Goal: Obtain resource: Download file/media

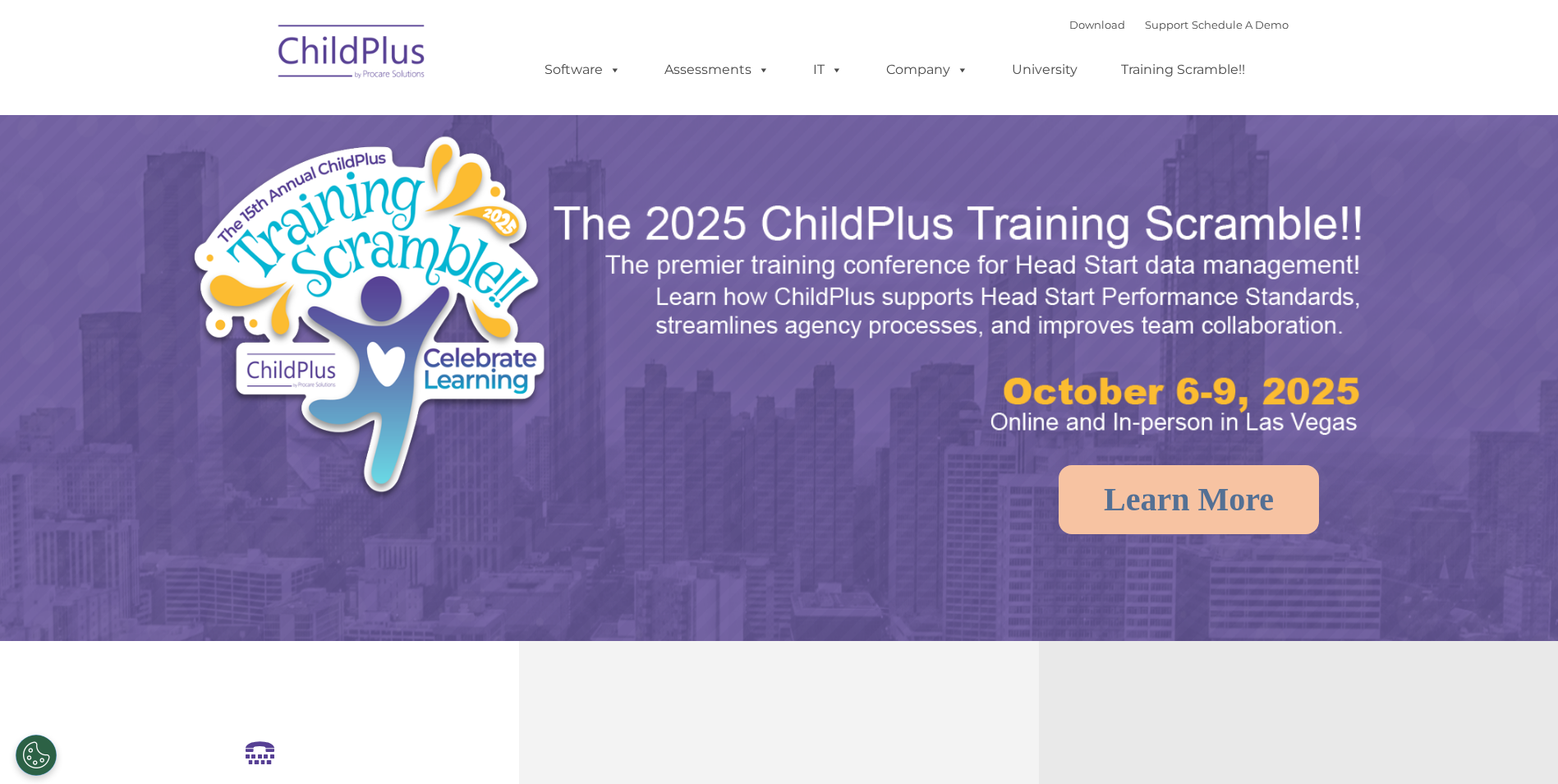
select select "MEDIUM"
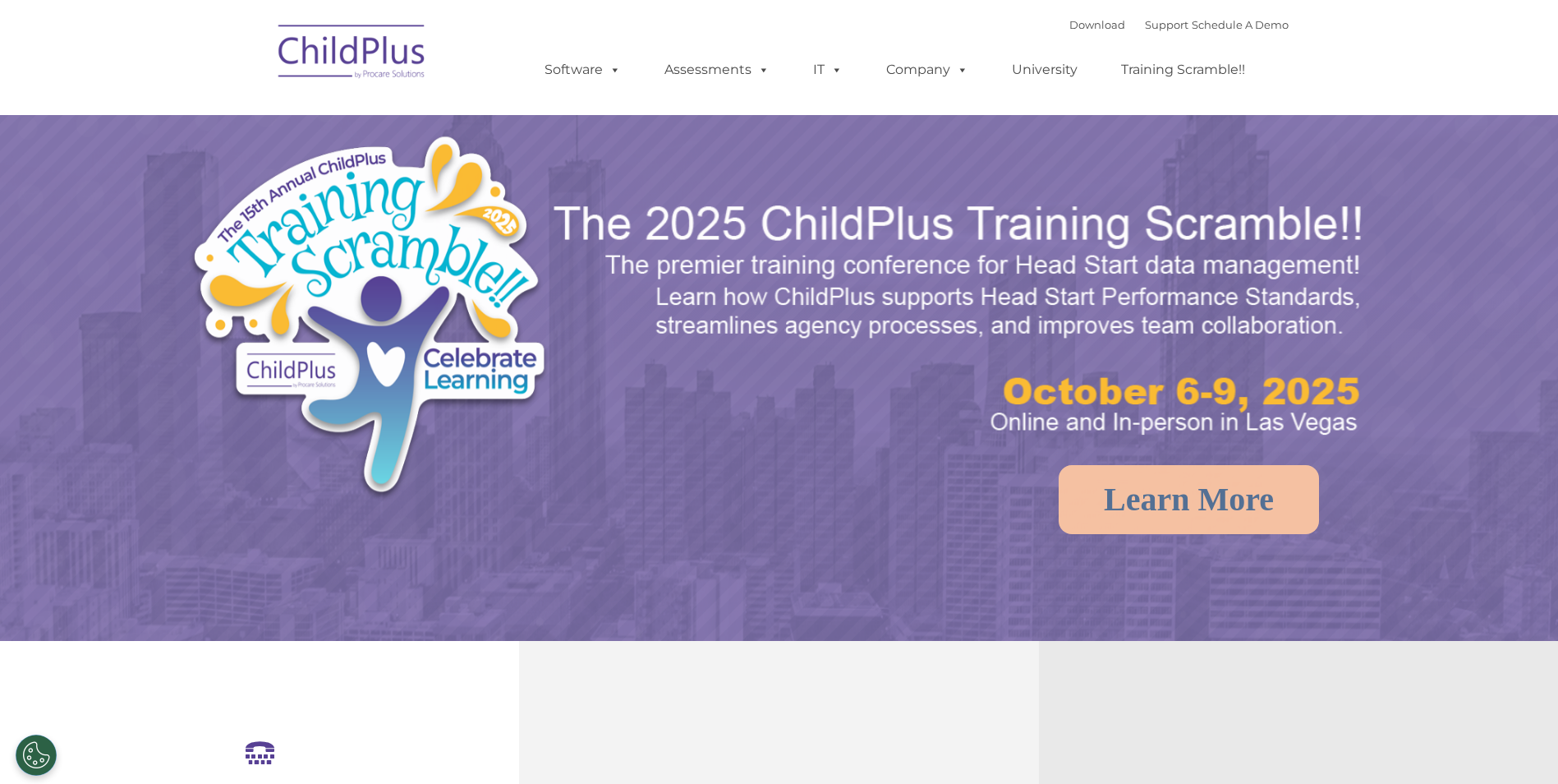
select select "MEDIUM"
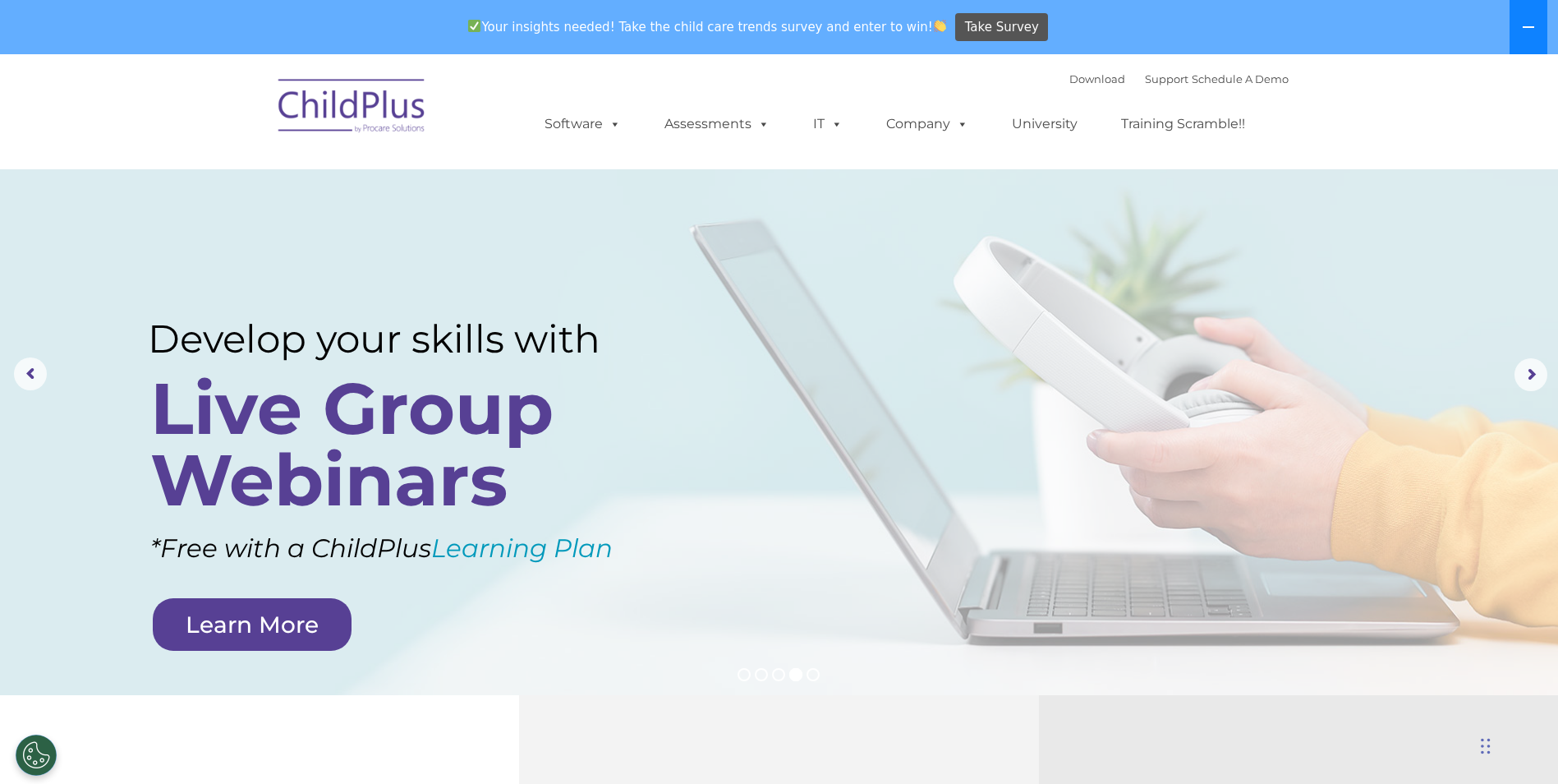
click at [1528, 27] on icon at bounding box center [1528, 27] width 11 height 2
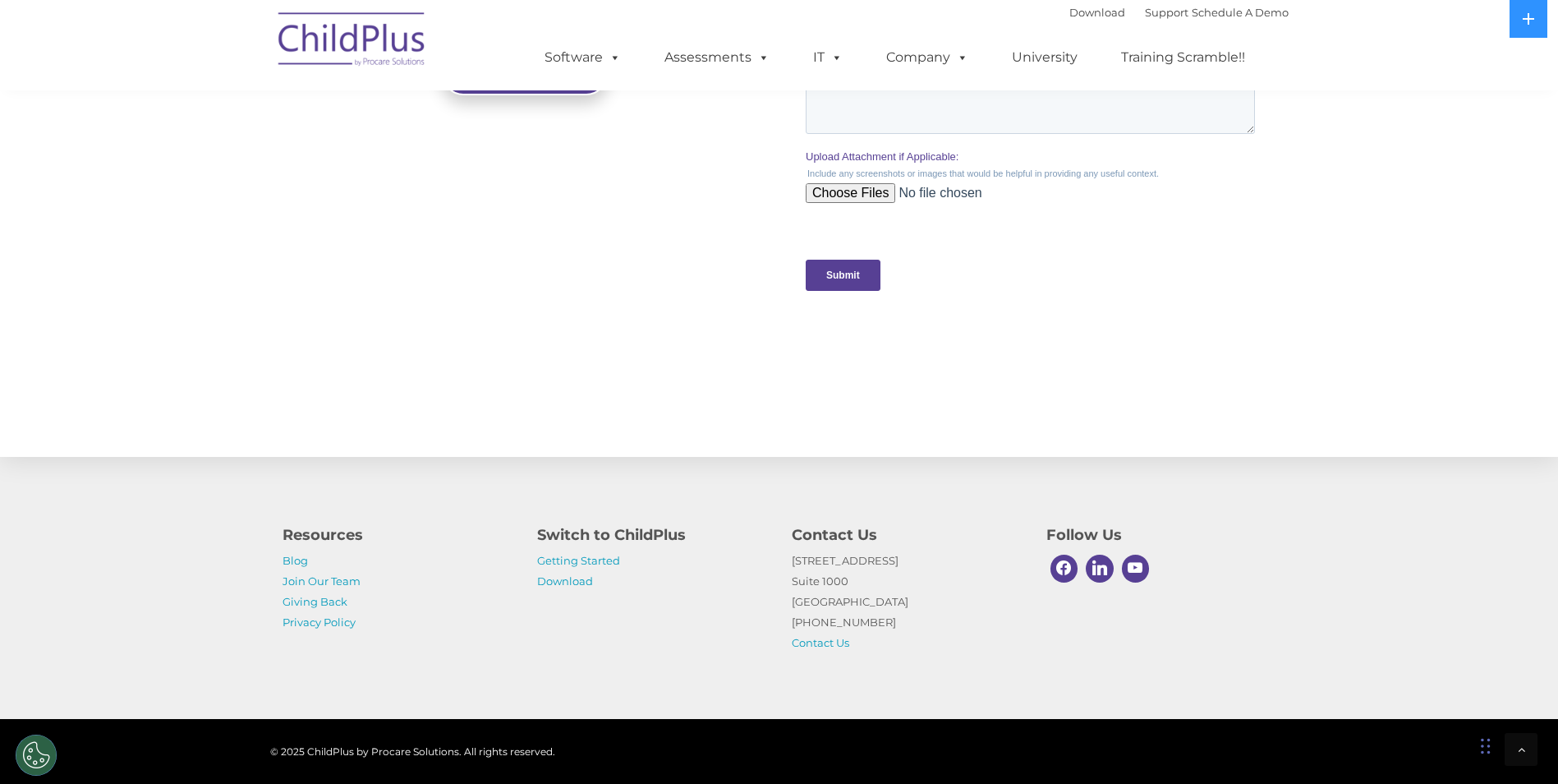
scroll to position [1586, 0]
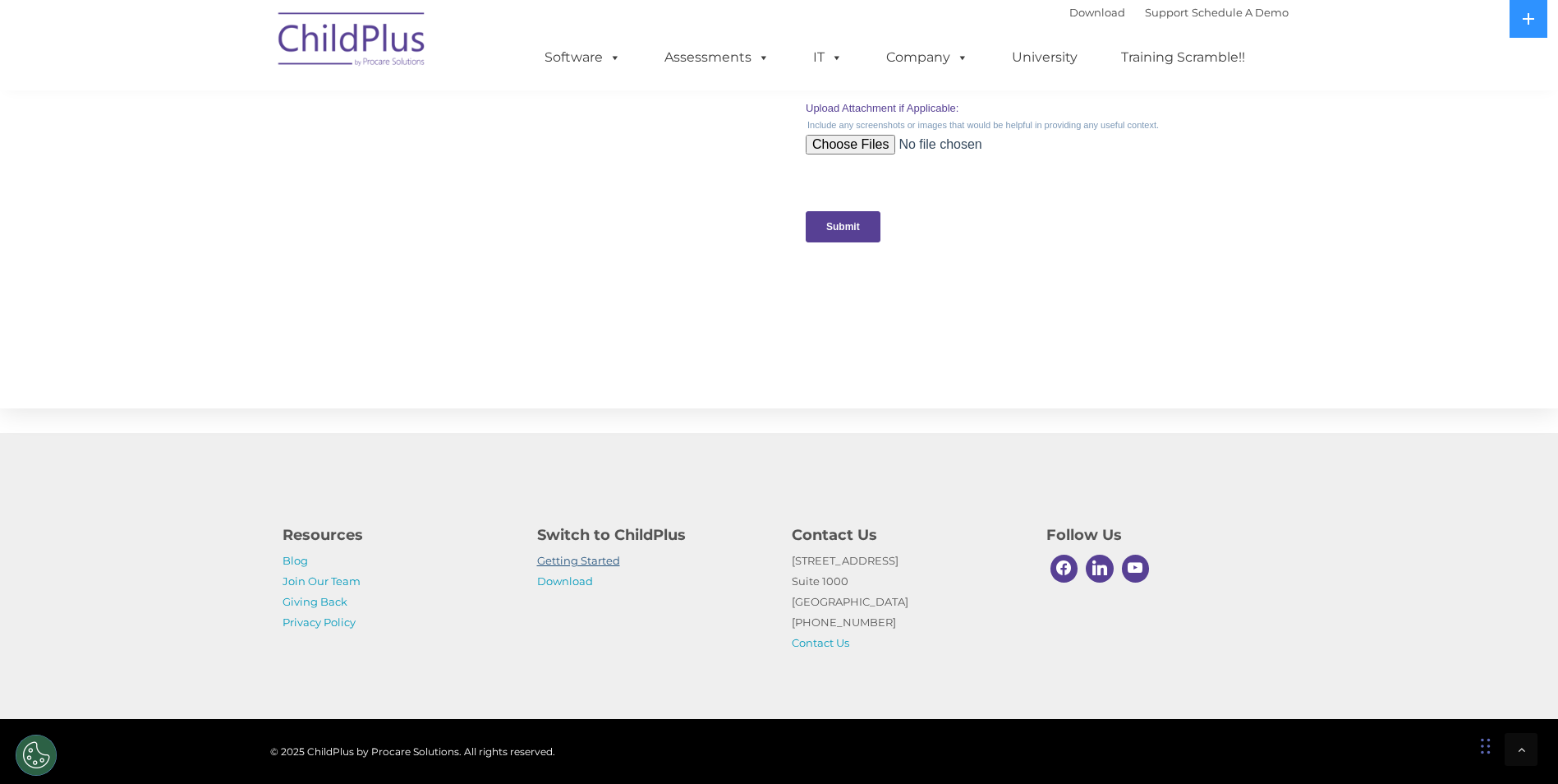
click at [579, 562] on link "Getting Started" at bounding box center [578, 560] width 83 height 13
click at [580, 580] on link "Download" at bounding box center [565, 581] width 56 height 13
